Goal: Task Accomplishment & Management: Manage account settings

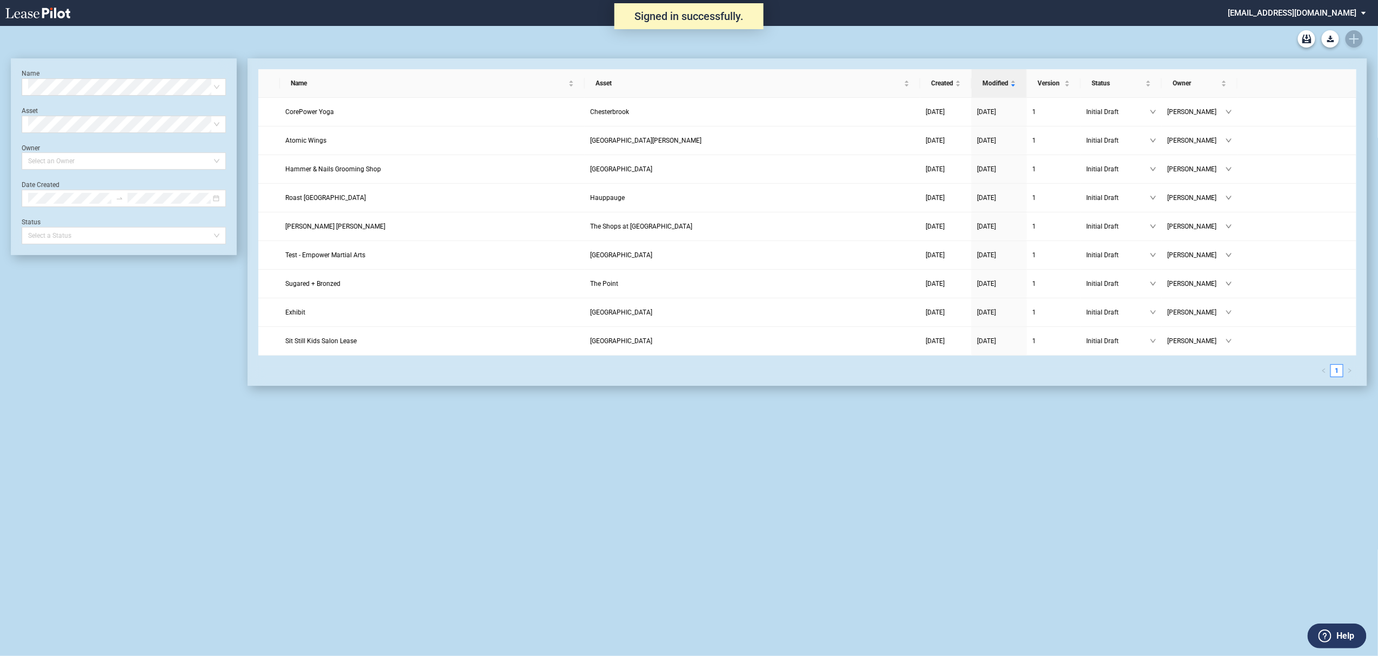
click at [1357, 42] on div "Long Retail Lease Main Lease Blank Form Long Retail Lease Santana Row Blank For…" at bounding box center [689, 39] width 1356 height 26
click at [1350, 35] on icon "Create new document" at bounding box center [1354, 39] width 10 height 10
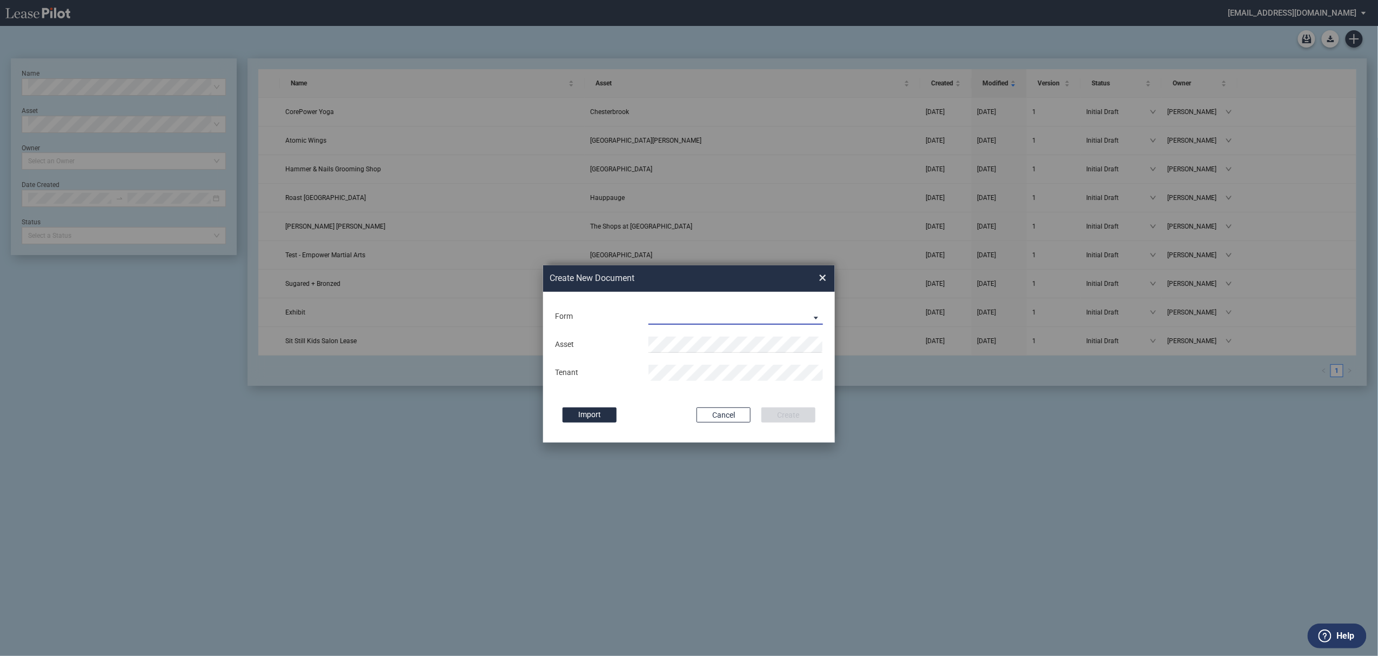
click at [673, 316] on md-select "Long Retail Lease Long Retail Lease Santana Row Long Retail Lease Hoboken Long …" at bounding box center [735, 317] width 175 height 16
click at [673, 316] on div "Long Retail Lease" at bounding box center [683, 317] width 68 height 12
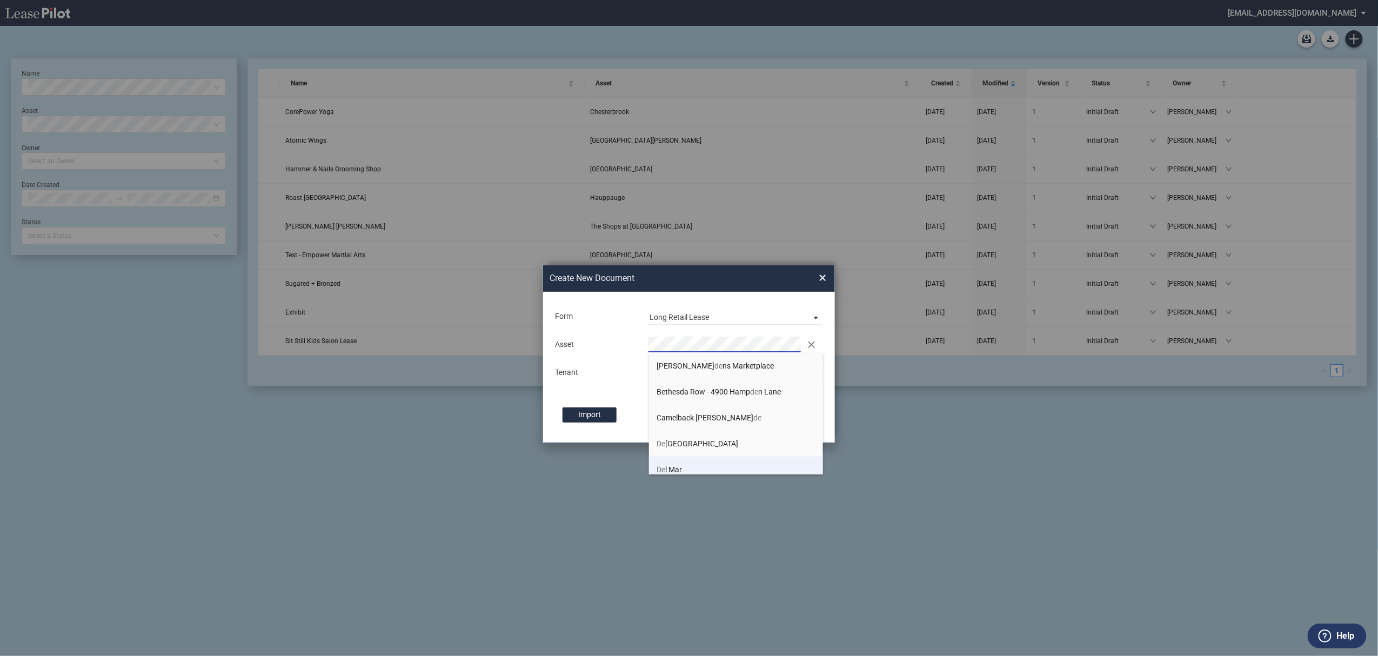
click at [709, 471] on li "De l Mar" at bounding box center [736, 470] width 175 height 26
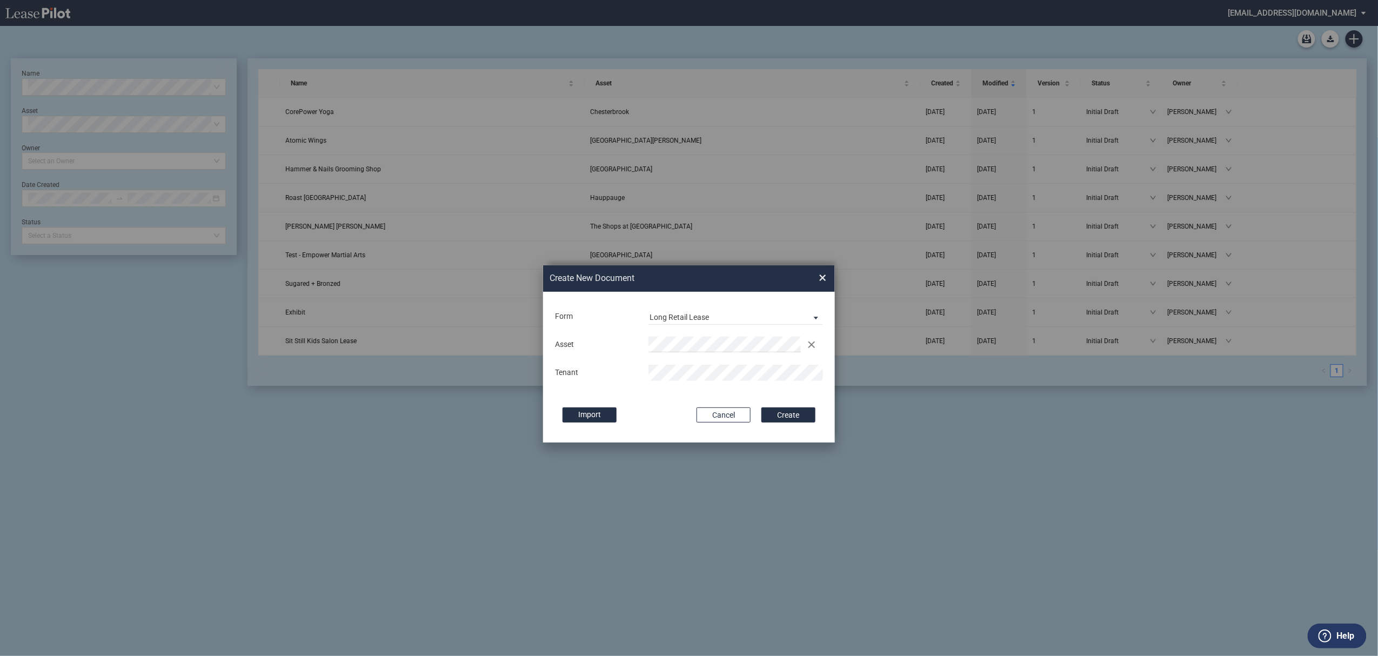
click at [761, 407] on button "Create" at bounding box center [788, 414] width 54 height 15
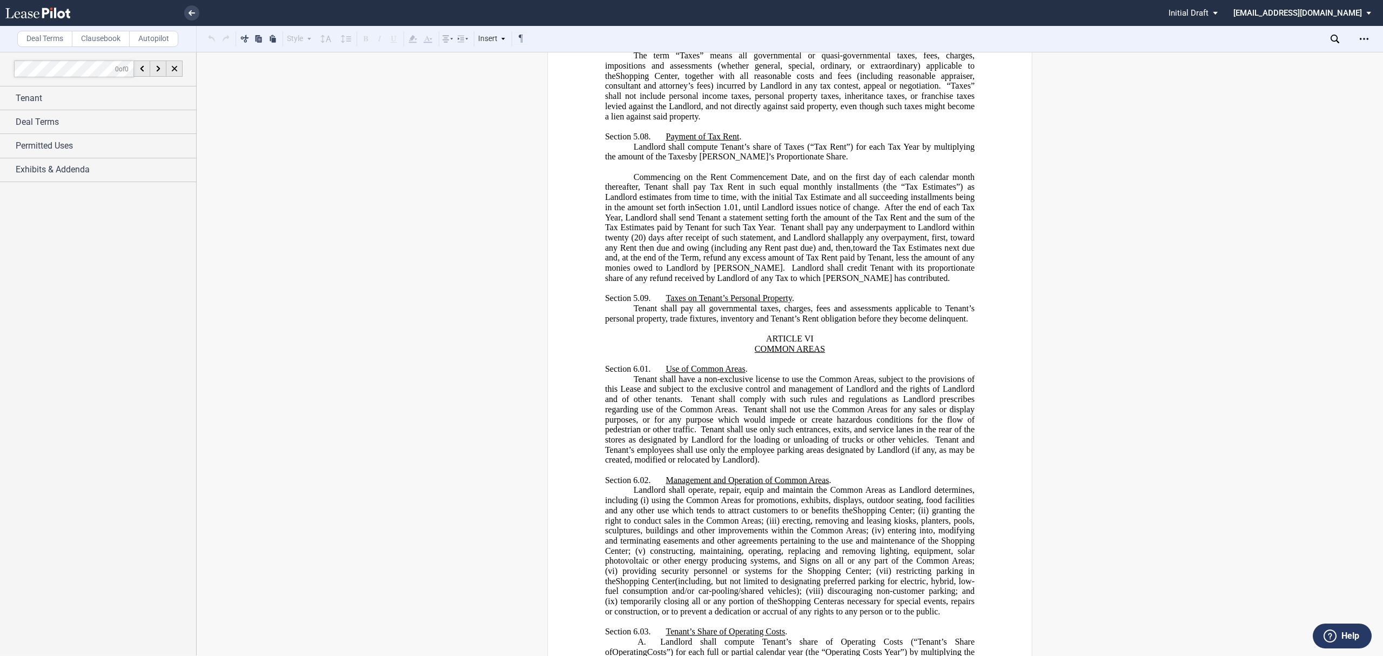
scroll to position [4539, 0]
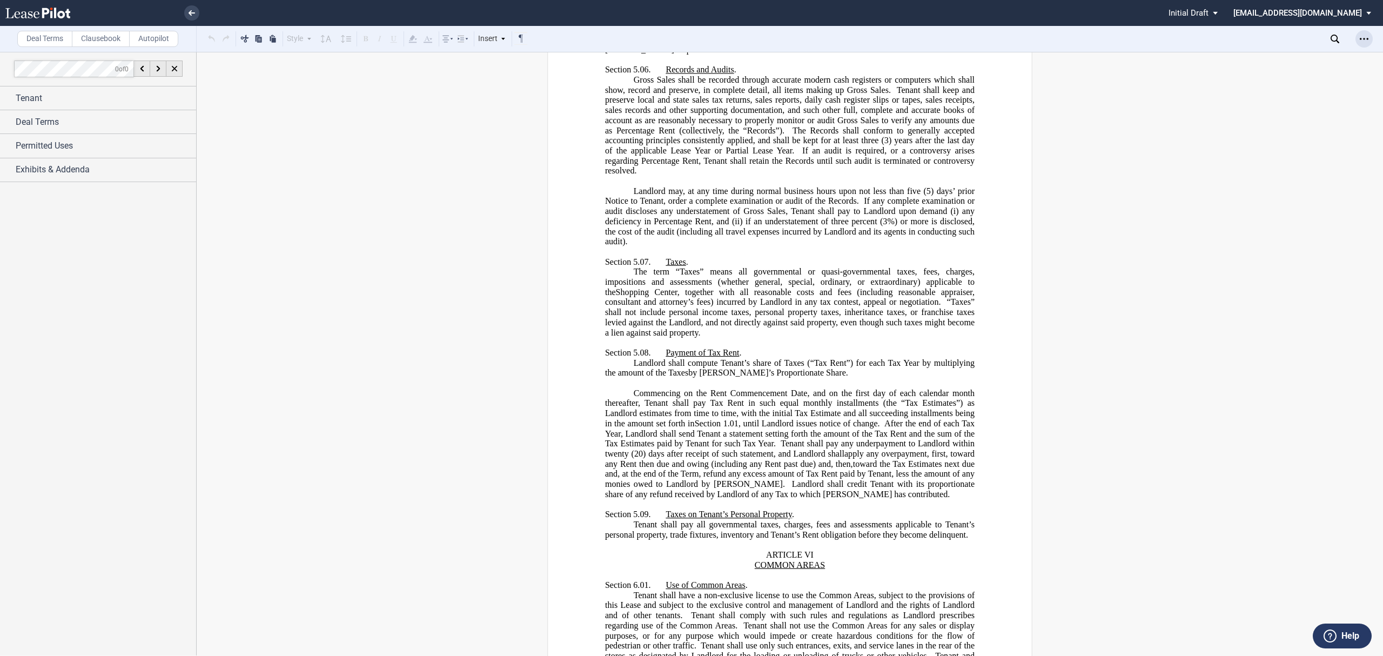
click at [1364, 37] on icon "Open Lease options menu" at bounding box center [1364, 39] width 9 height 9
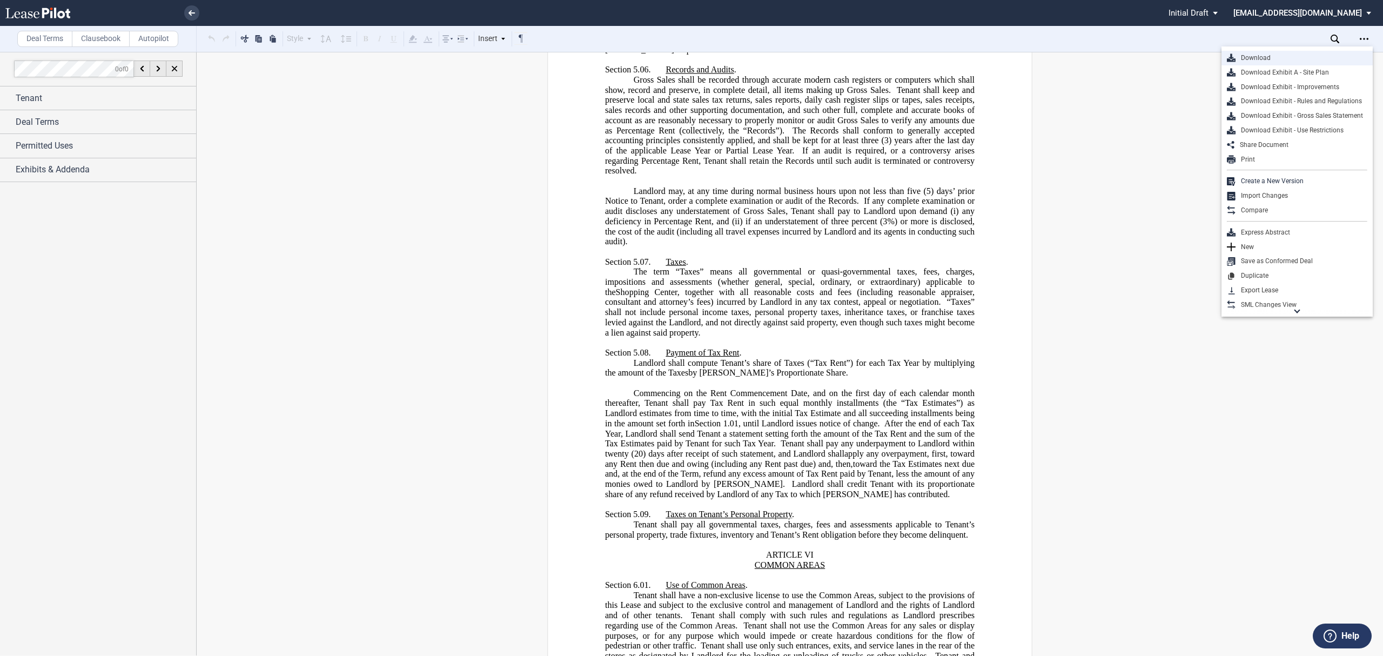
click at [1317, 58] on div "Download" at bounding box center [1302, 57] width 132 height 9
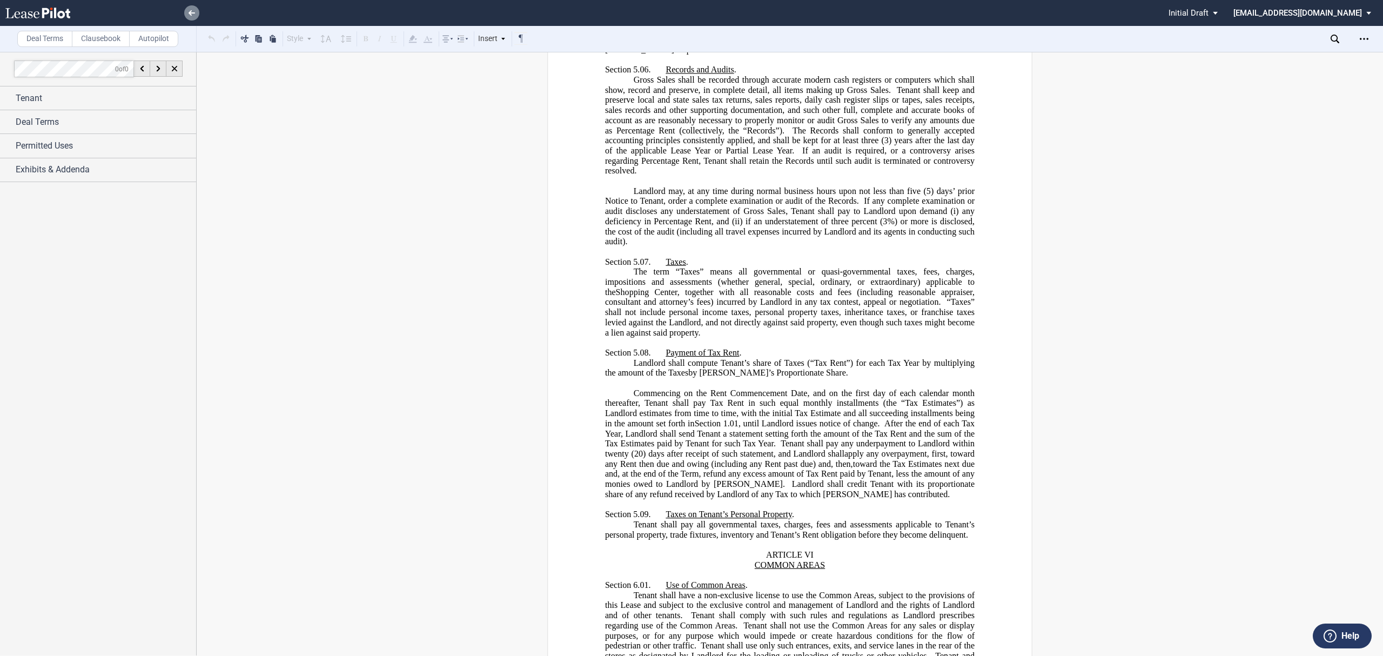
click at [191, 11] on use at bounding box center [192, 12] width 6 height 5
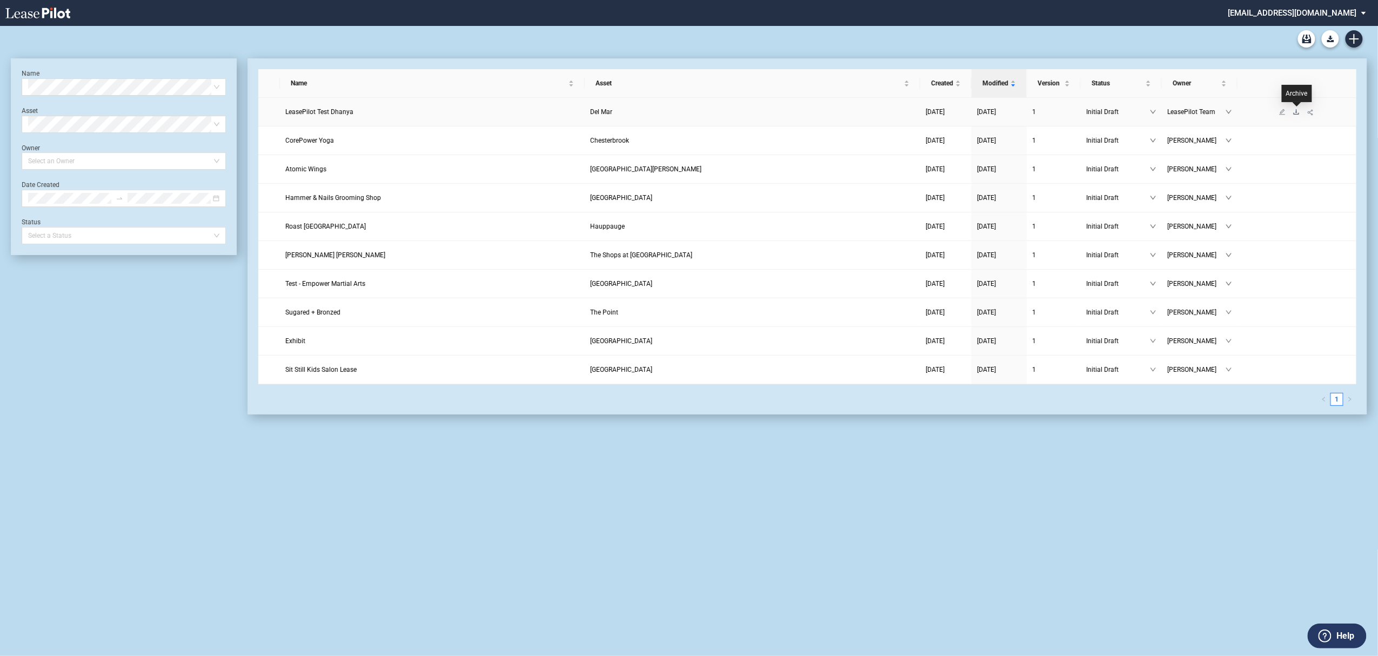
click at [1298, 113] on icon "download" at bounding box center [1296, 112] width 6 height 6
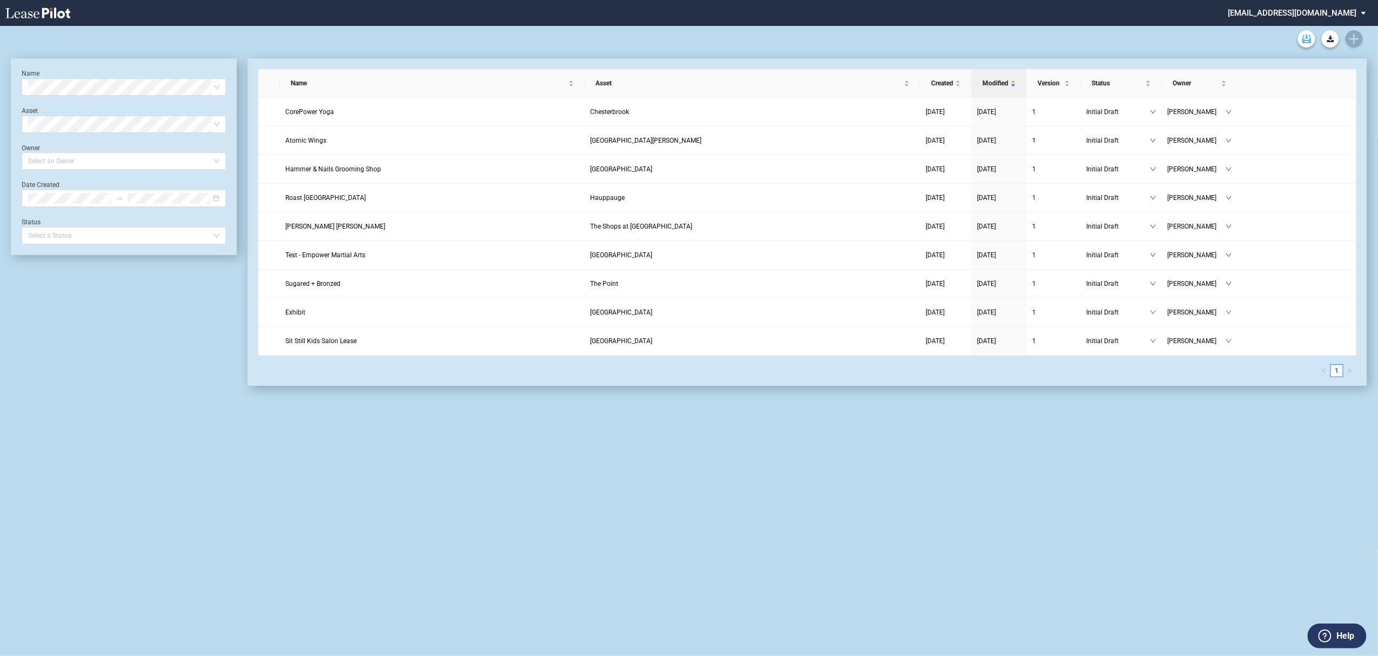
click at [1306, 35] on use "Archive" at bounding box center [1306, 39] width 9 height 9
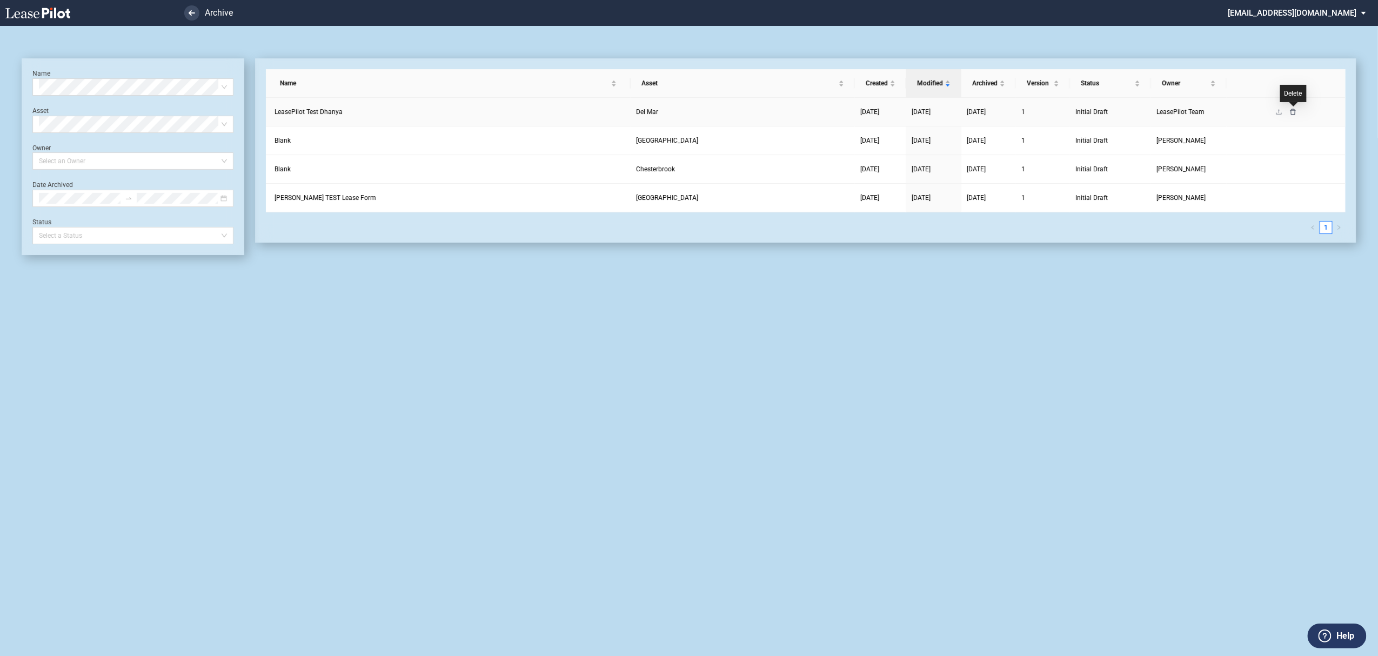
click at [1296, 111] on icon "delete" at bounding box center [1293, 112] width 6 height 6
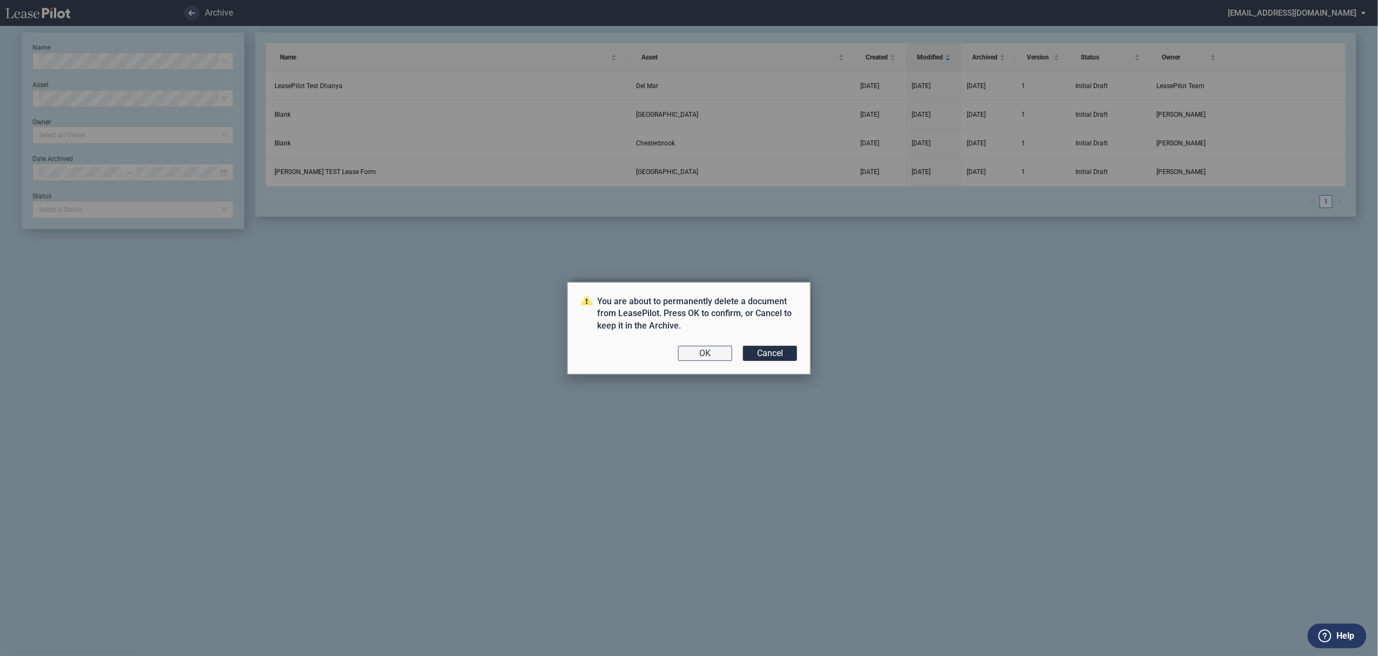
click at [696, 357] on button "OK" at bounding box center [705, 353] width 54 height 15
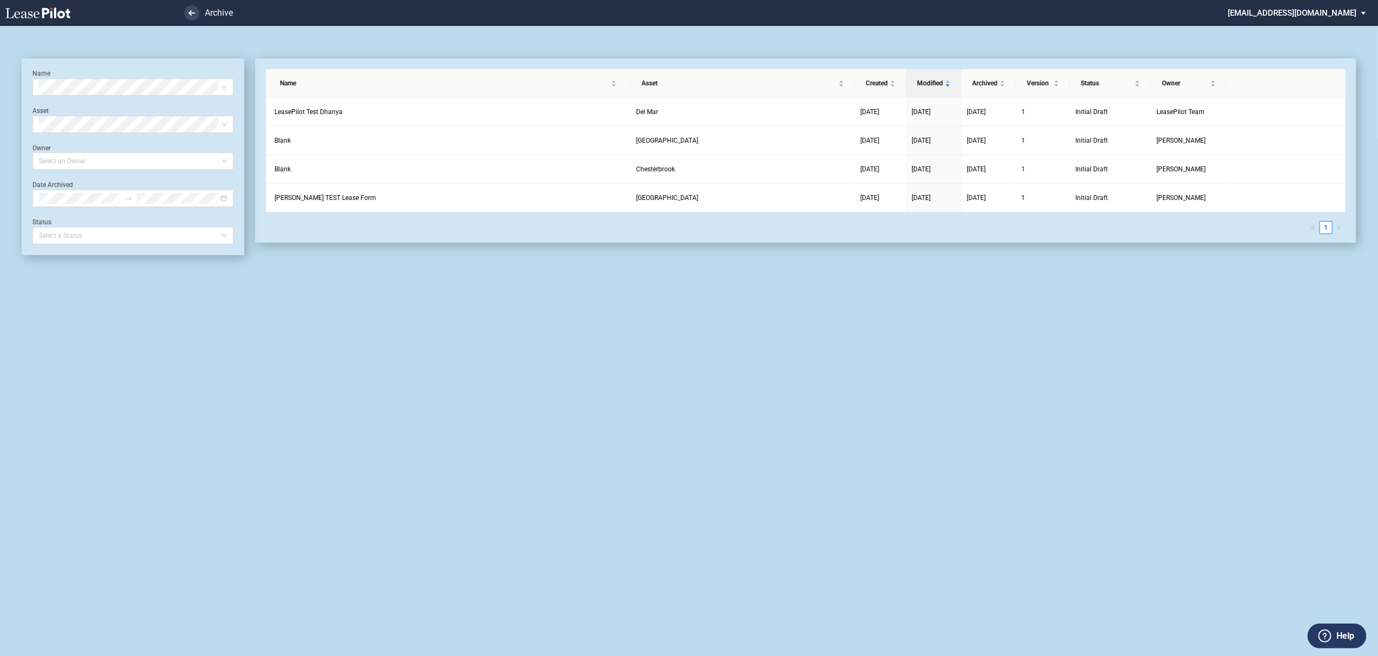
scroll to position [26, 0]
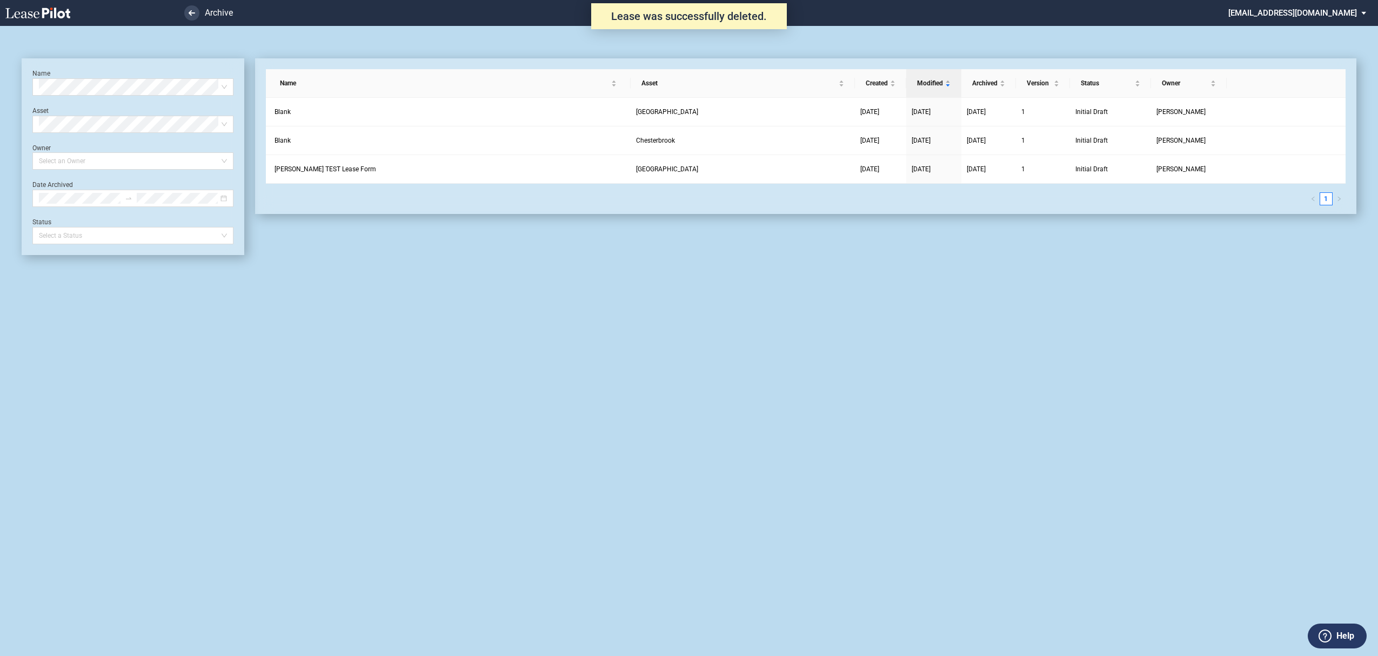
scroll to position [26, 0]
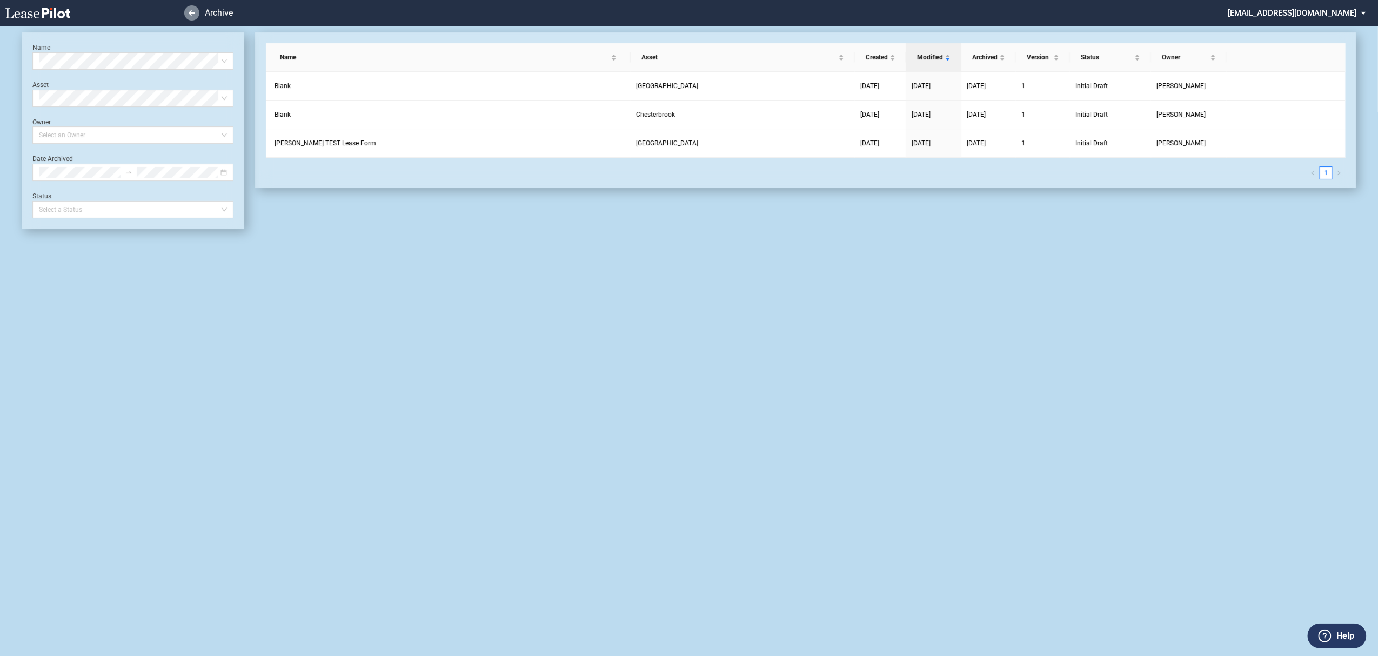
click at [189, 13] on icon at bounding box center [192, 12] width 6 height 5
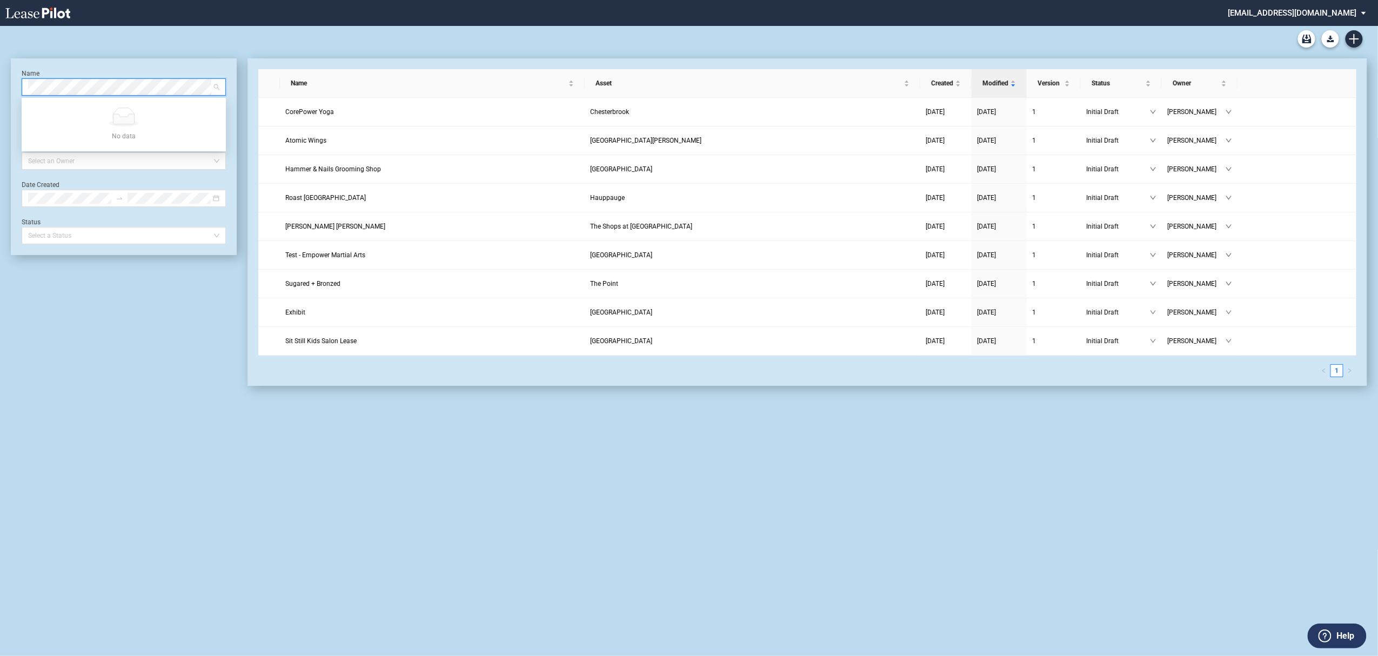
click at [1300, 9] on md-select "[EMAIL_ADDRESS][DOMAIN_NAME] Super Admin Area Admin Area Settings Sign Out" at bounding box center [1301, 12] width 148 height 24
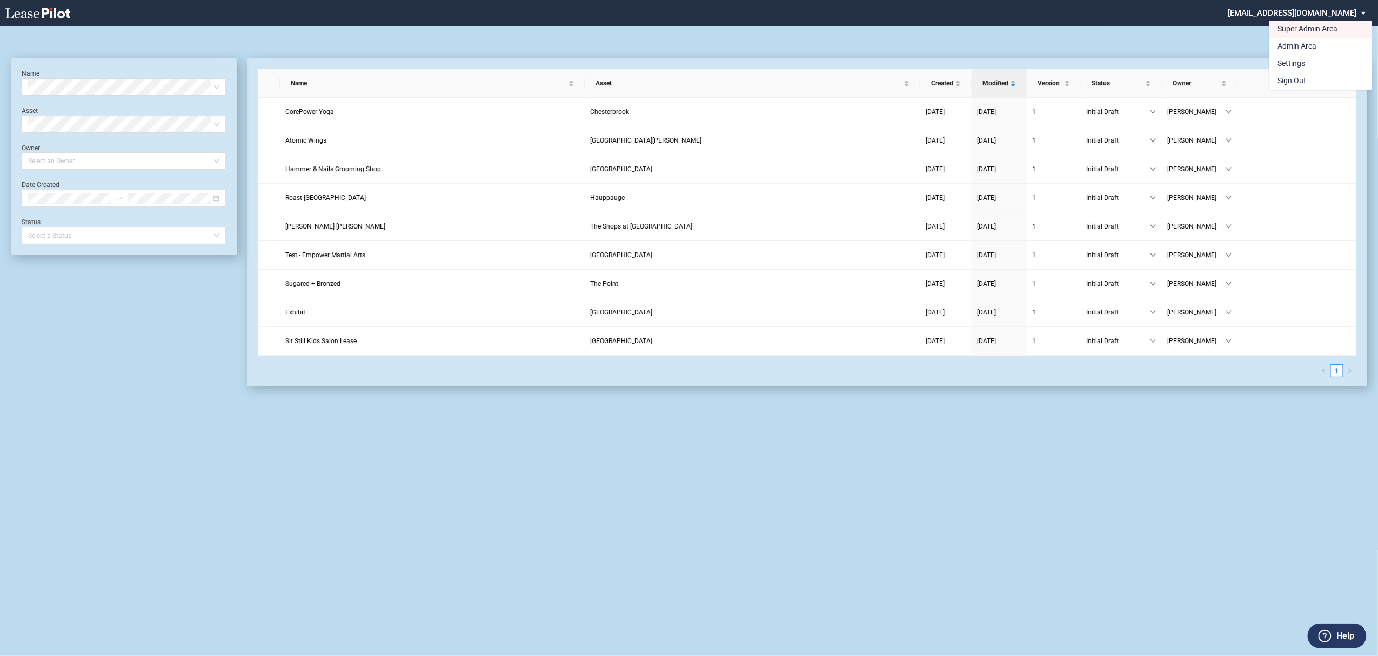
click at [49, 17] on md-backdrop at bounding box center [689, 328] width 1378 height 656
click at [1300, 44] on link "Archive" at bounding box center [1306, 38] width 17 height 17
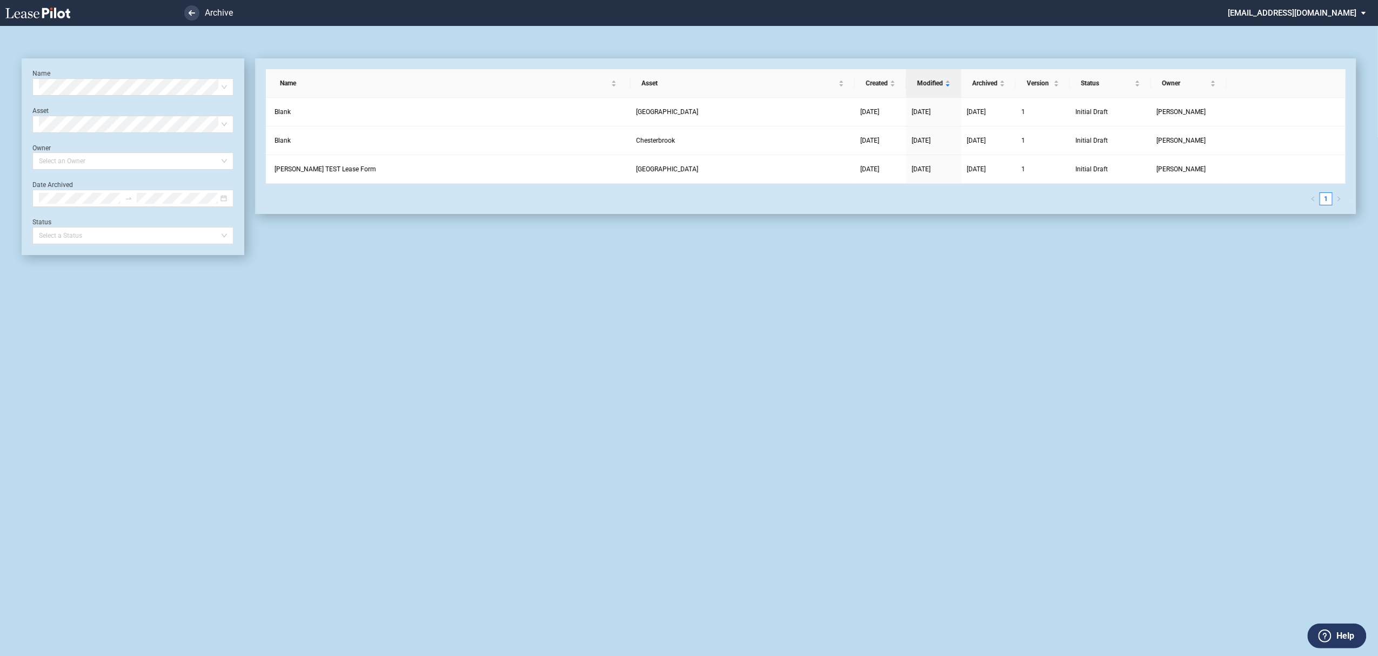
click at [1309, 9] on md-select "[EMAIL_ADDRESS][DOMAIN_NAME] Super Admin Area Admin Area Settings Sign Out" at bounding box center [1301, 12] width 148 height 24
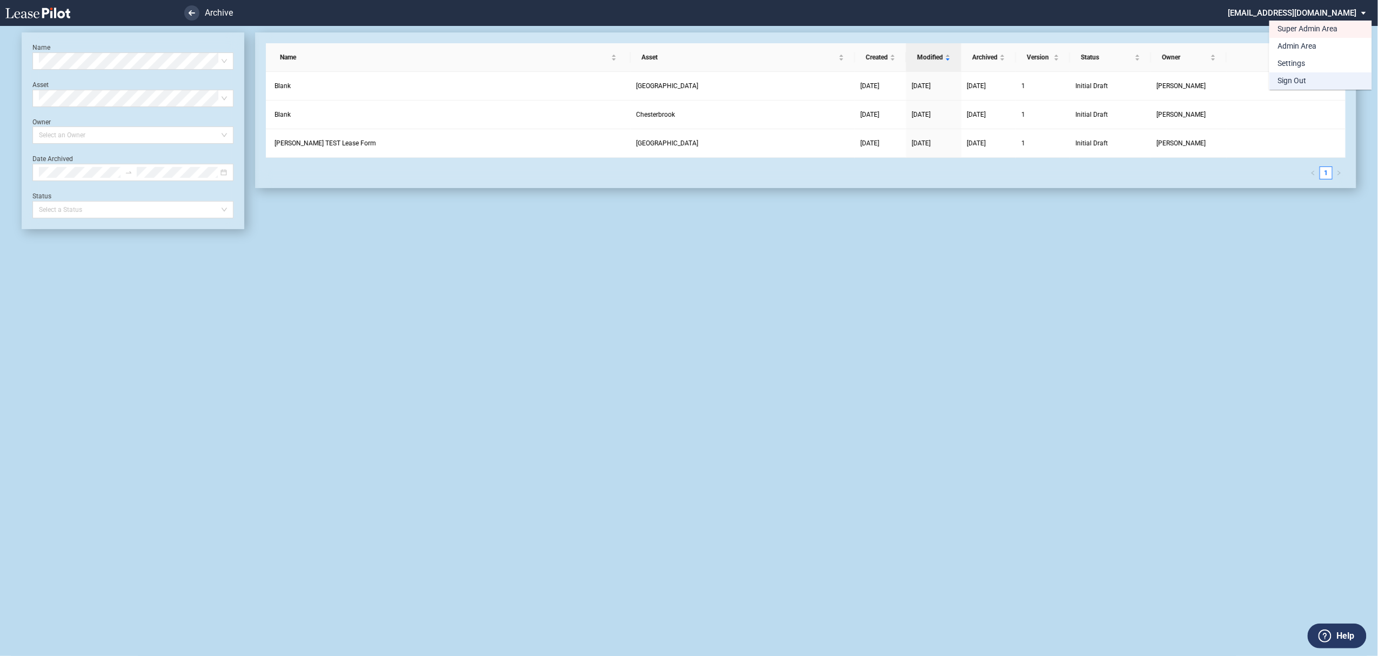
click at [1285, 82] on div "Sign Out" at bounding box center [1292, 81] width 29 height 11
